Goal: Task Accomplishment & Management: Use online tool/utility

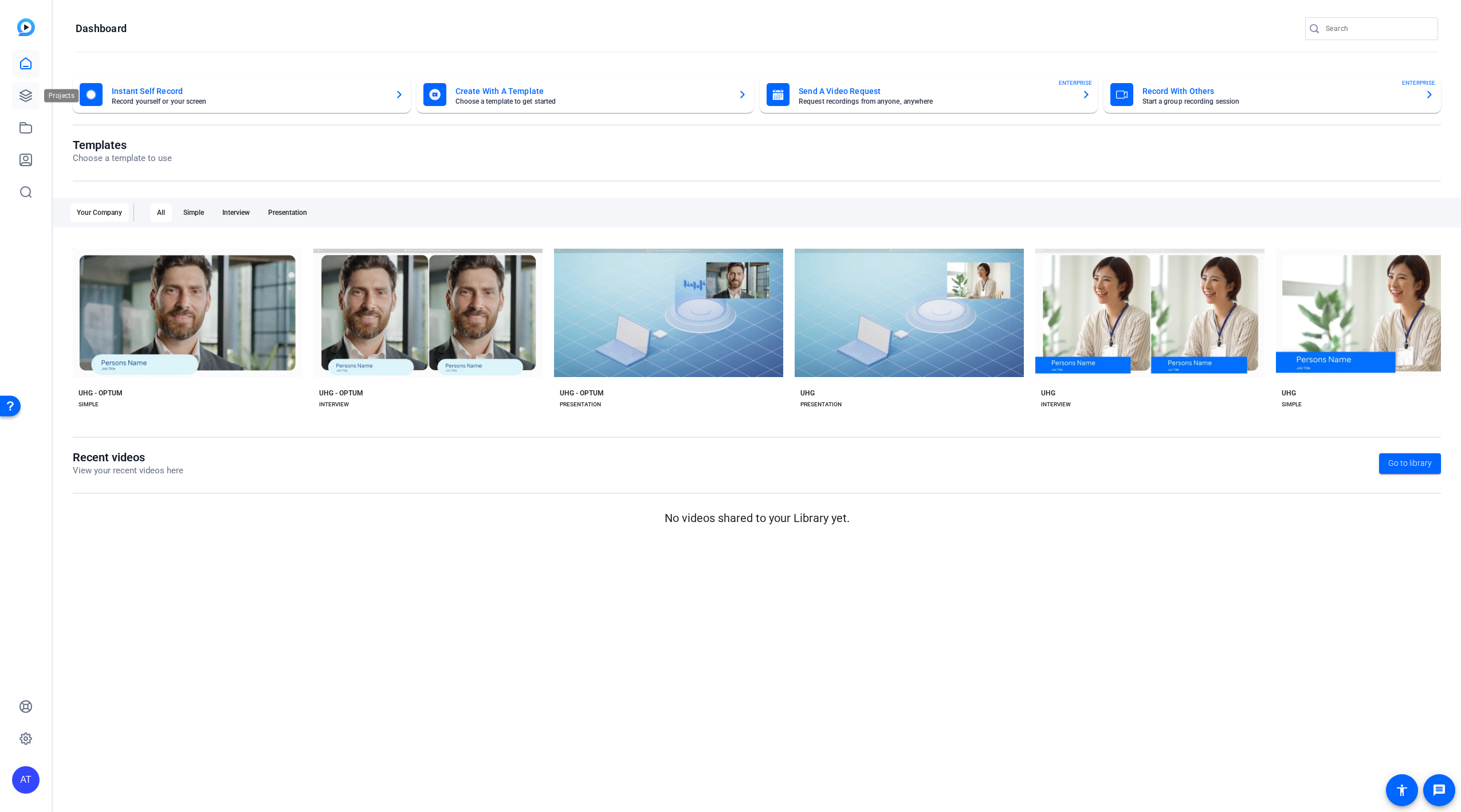
click at [34, 95] on link at bounding box center [25, 95] width 27 height 27
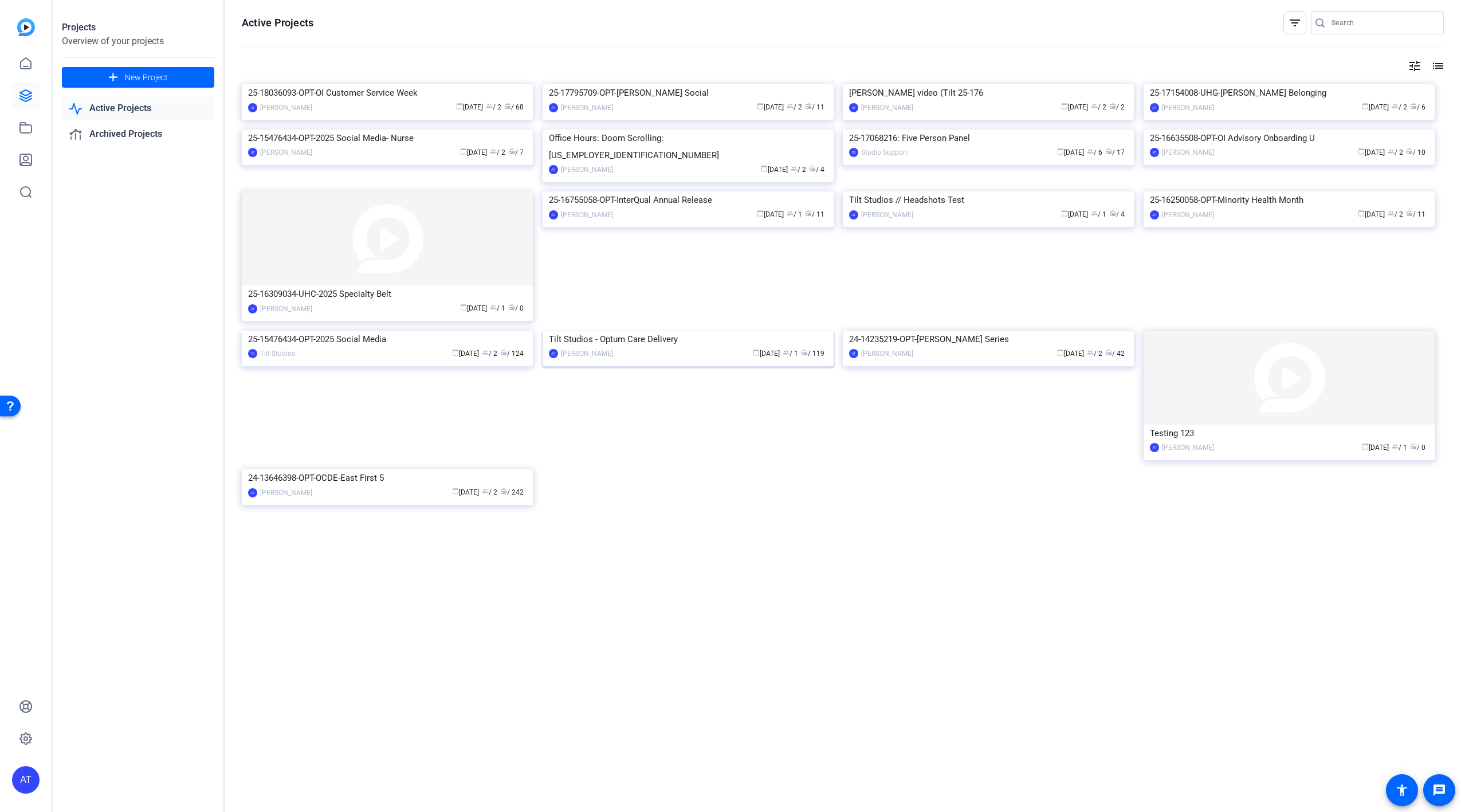
click at [679, 347] on div "Tilt Studios - Optum Care Delivery" at bounding box center [688, 339] width 279 height 17
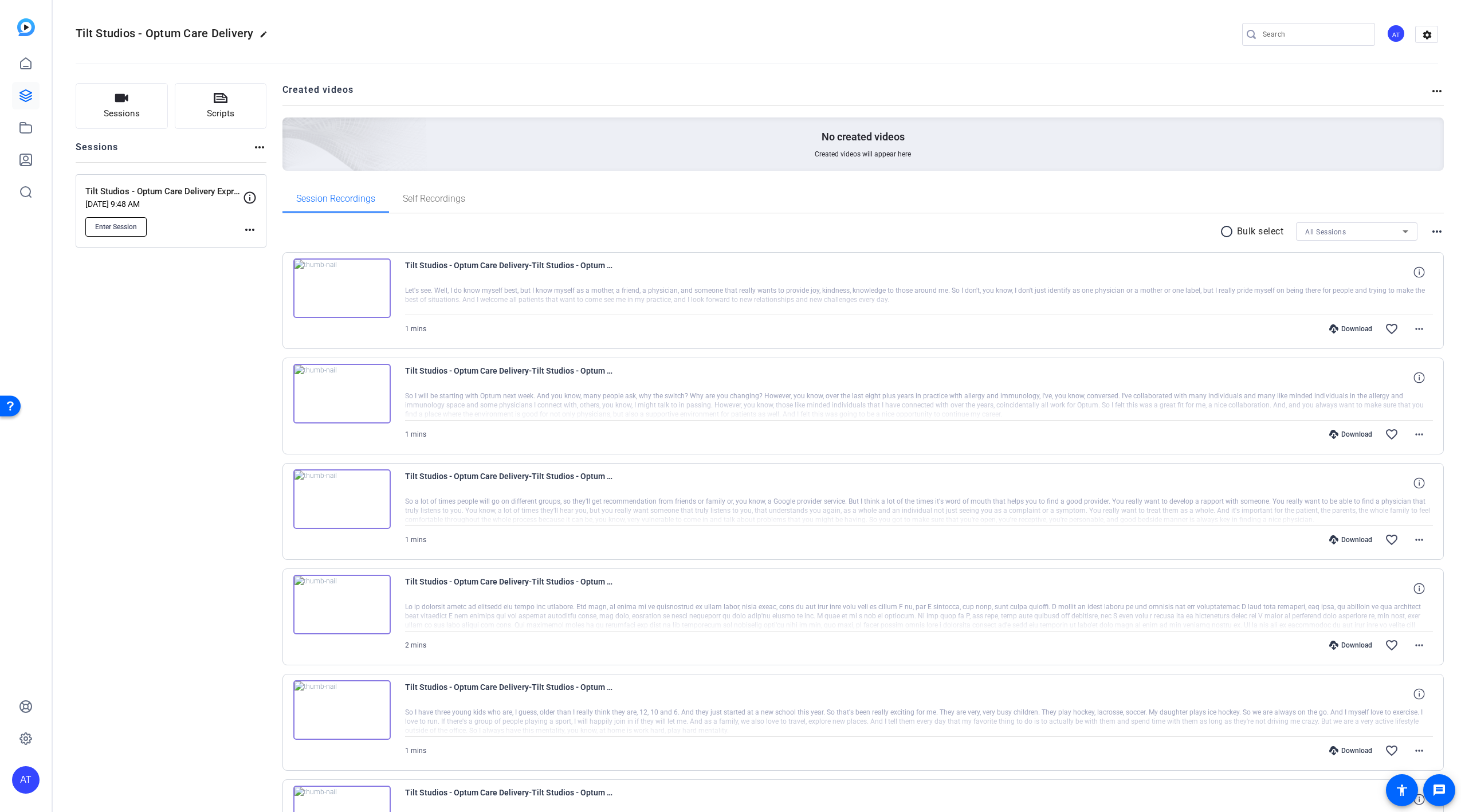
click at [126, 230] on span "Enter Session" at bounding box center [116, 227] width 42 height 9
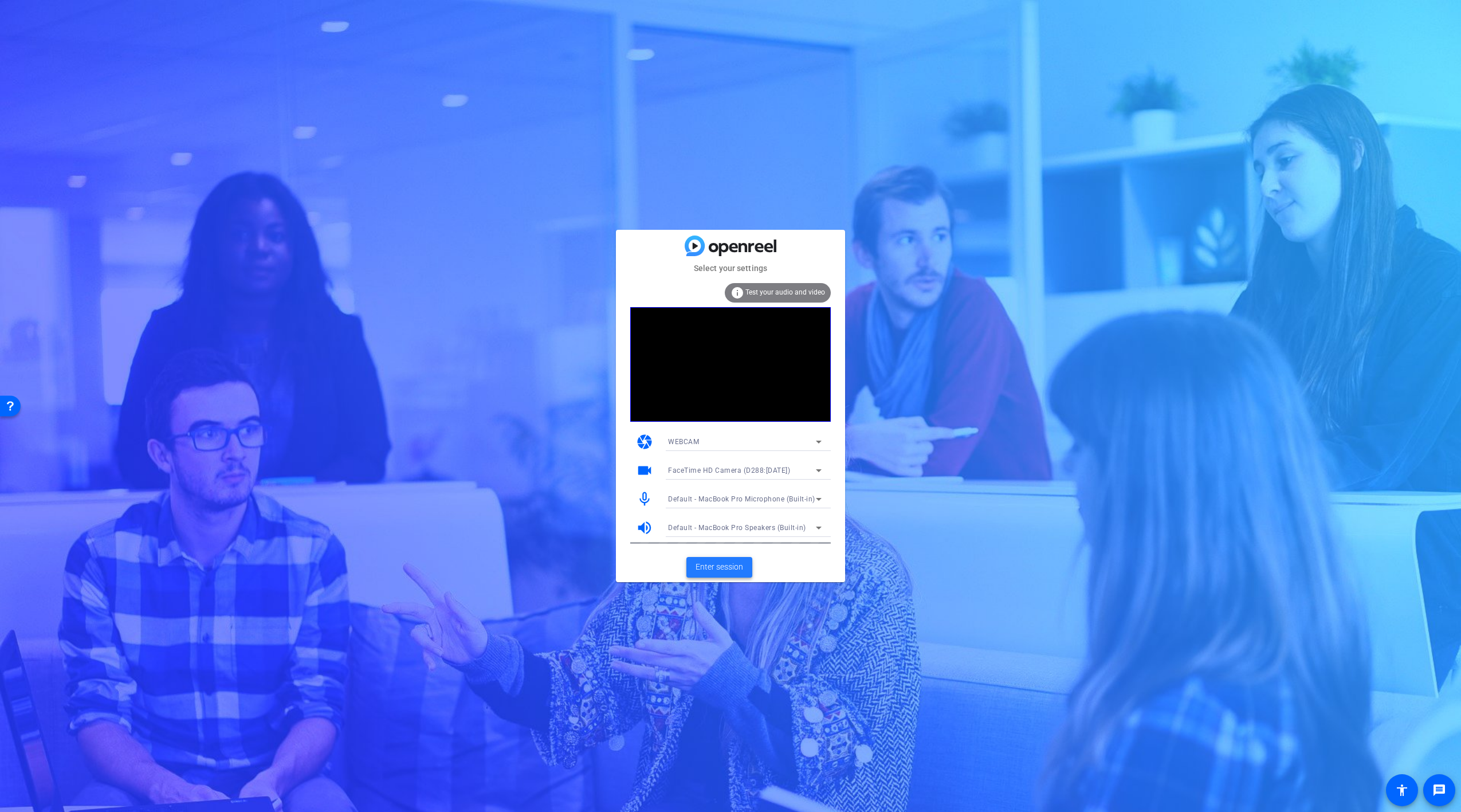
click at [721, 572] on span "Enter session" at bounding box center [719, 566] width 48 height 12
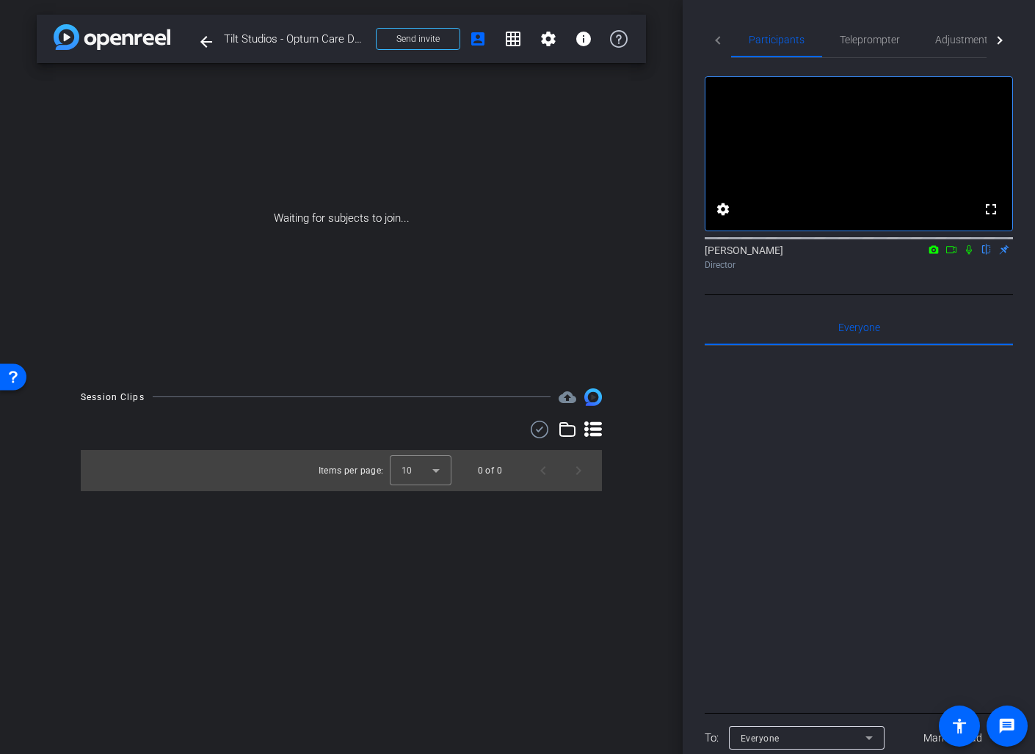
click at [951, 255] on icon at bounding box center [951, 249] width 12 height 10
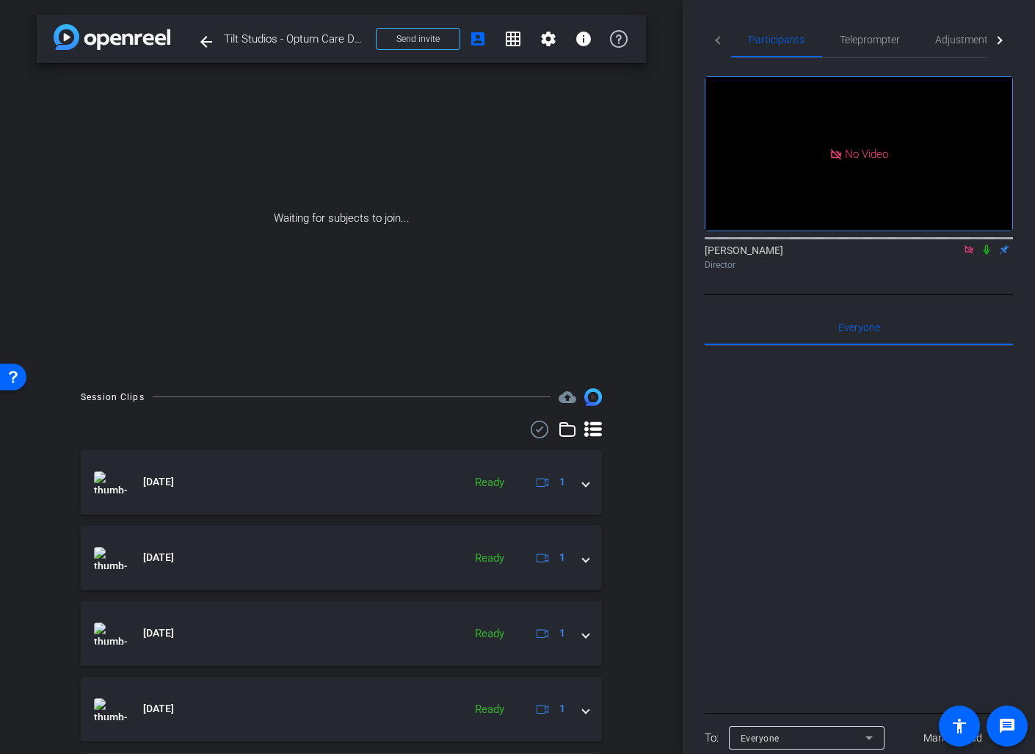
click at [988, 255] on icon at bounding box center [986, 250] width 6 height 10
